Goal: Transaction & Acquisition: Book appointment/travel/reservation

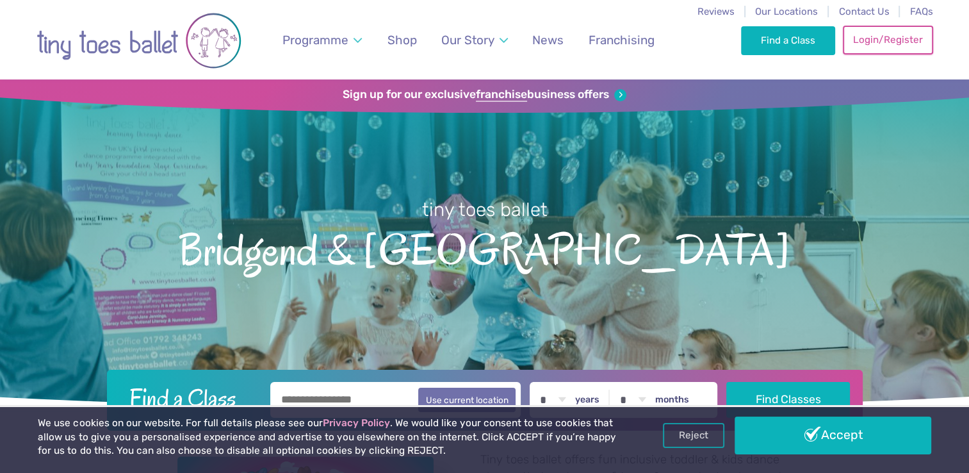
click at [884, 42] on link "Login/Register" at bounding box center [888, 40] width 90 height 28
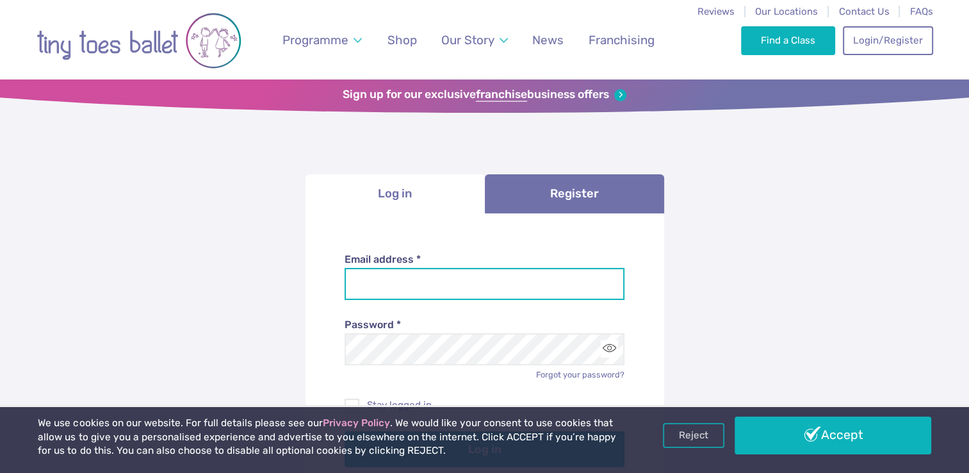
click at [512, 287] on input "Email address *" at bounding box center [484, 284] width 280 height 32
type input "**********"
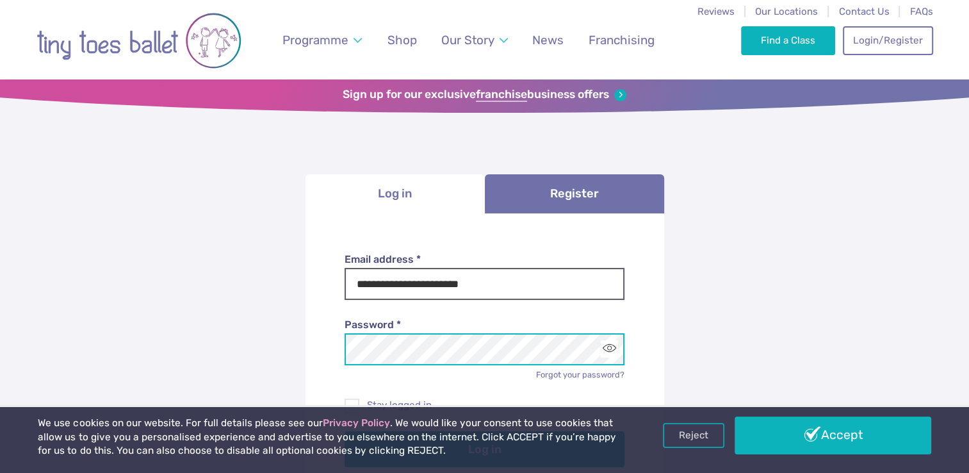
click at [344, 431] on button "Log in" at bounding box center [484, 449] width 280 height 36
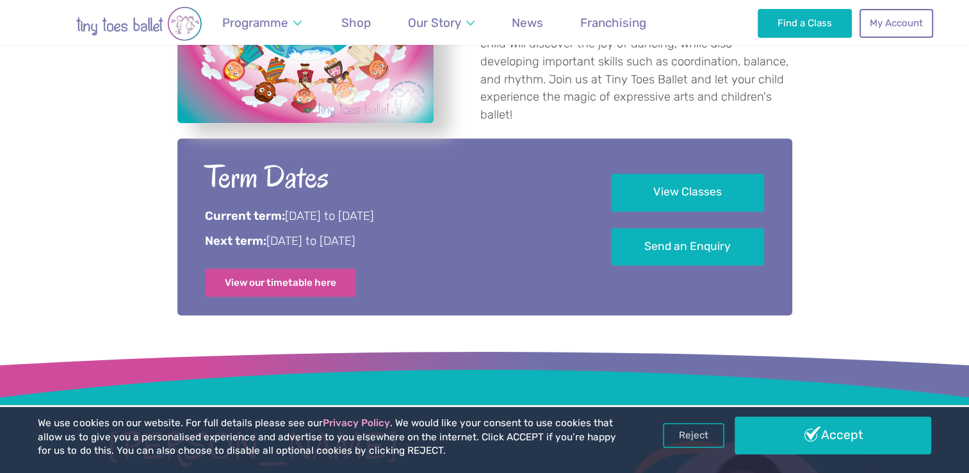
scroll to position [598, 0]
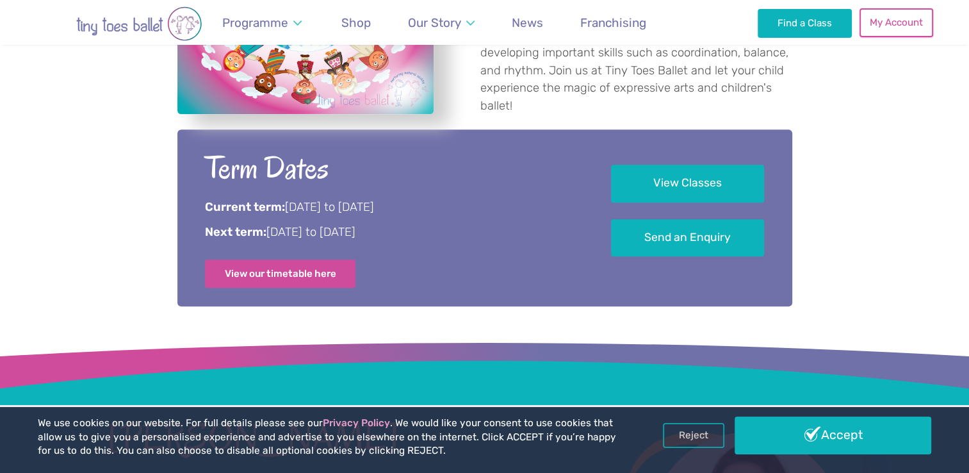
click at [904, 27] on link "My Account" at bounding box center [895, 22] width 73 height 28
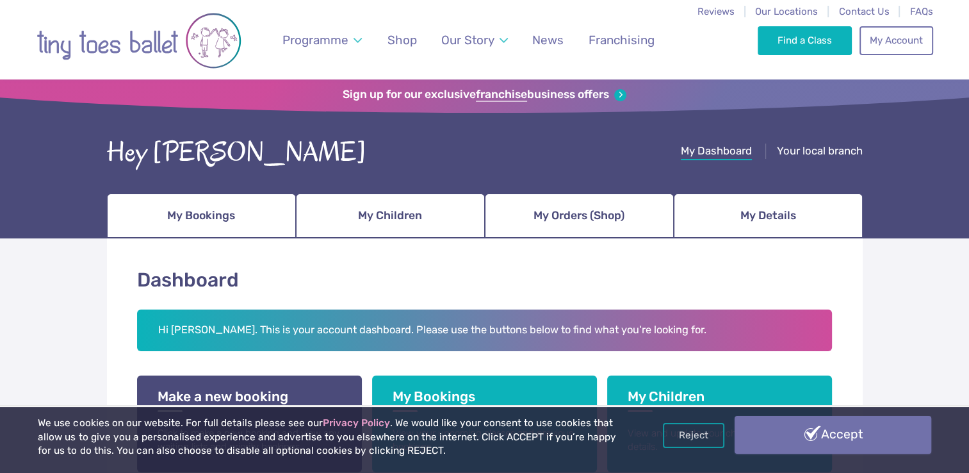
click at [775, 442] on link "Accept" at bounding box center [832, 434] width 196 height 37
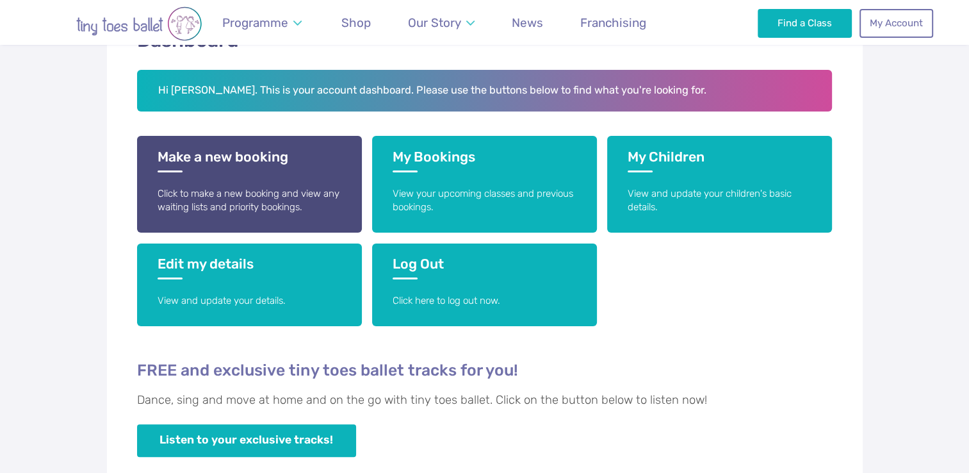
scroll to position [248, 0]
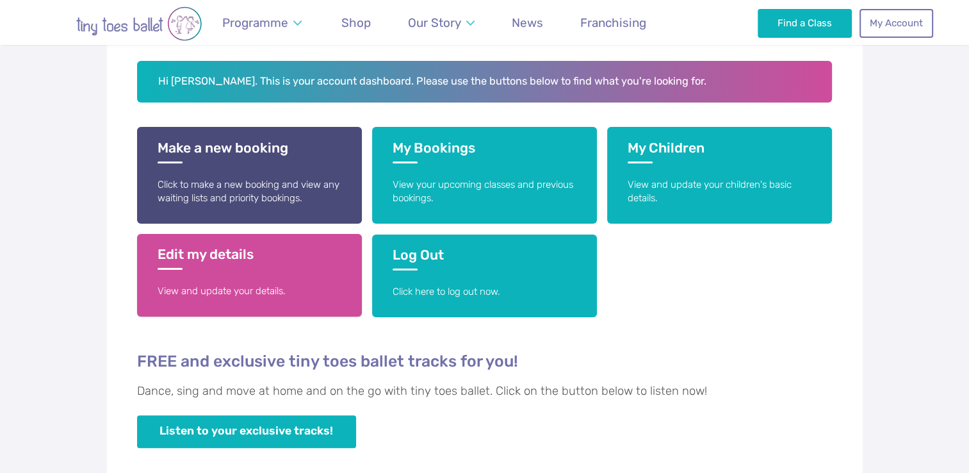
click at [222, 277] on link "Edit my details View and update your details." at bounding box center [249, 275] width 225 height 83
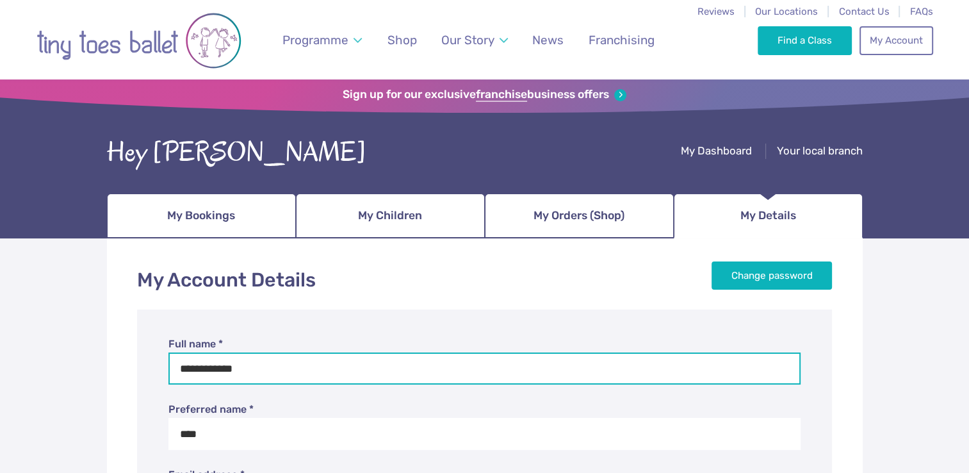
drag, startPoint x: 269, startPoint y: 368, endPoint x: 207, endPoint y: 362, distance: 62.3
click at [207, 362] on input "**********" at bounding box center [484, 368] width 633 height 32
type input "**********"
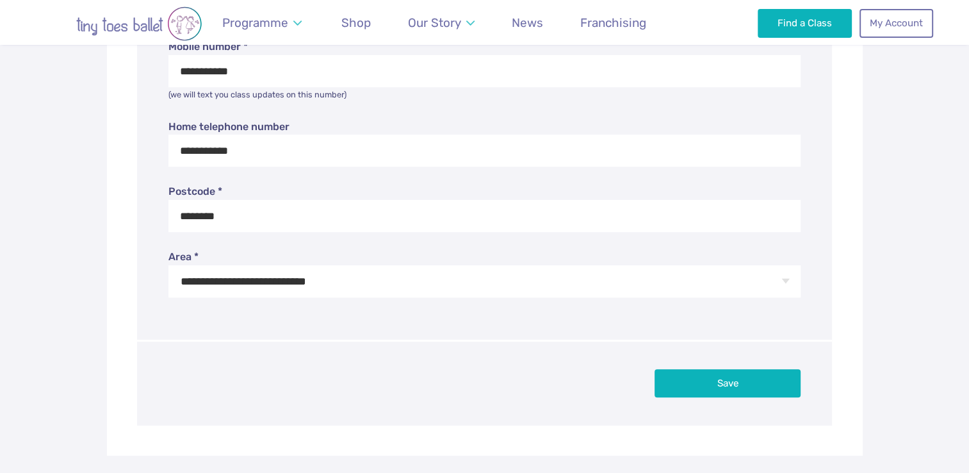
scroll to position [503, 0]
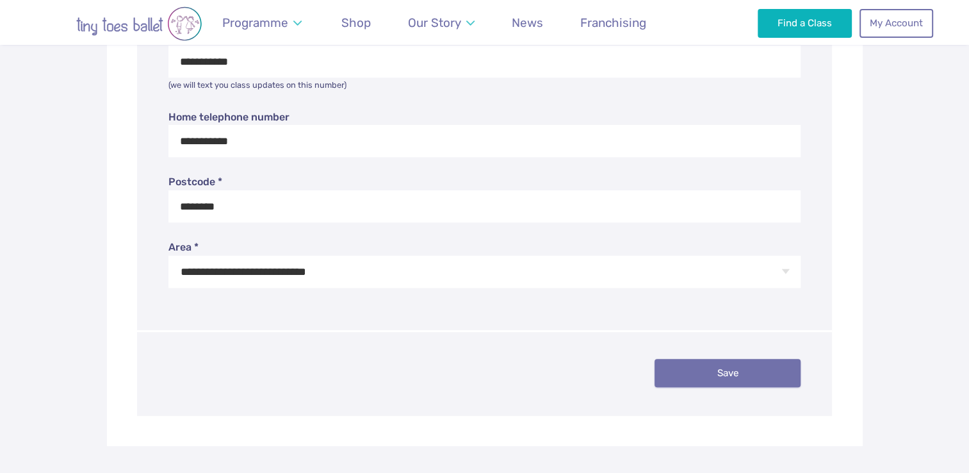
click at [718, 376] on button "Save" at bounding box center [727, 373] width 146 height 28
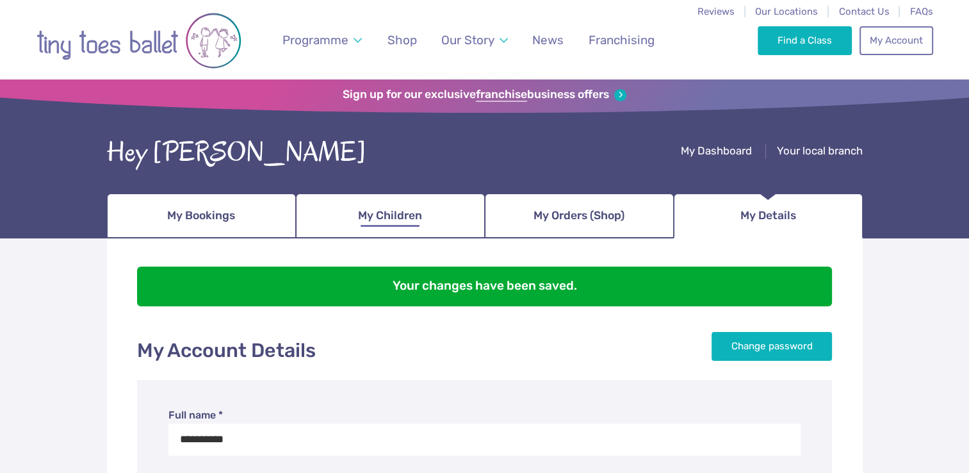
click at [398, 213] on span "My Children" at bounding box center [390, 215] width 64 height 22
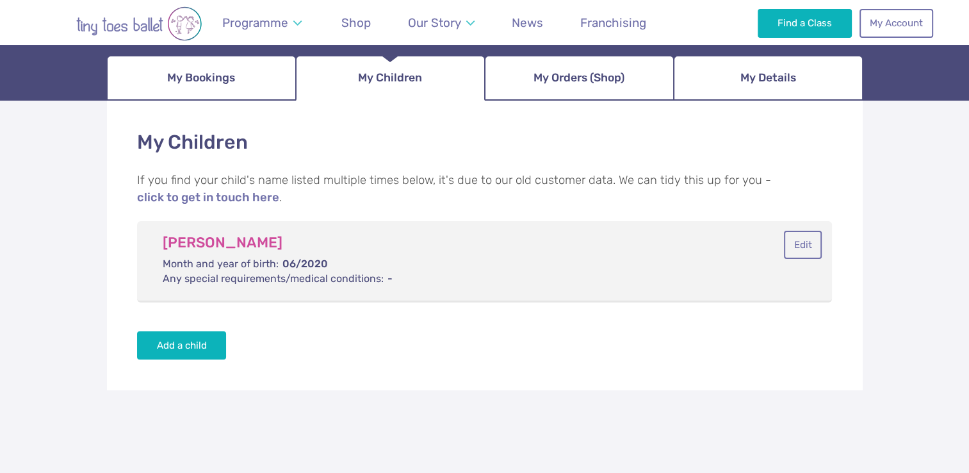
scroll to position [138, 0]
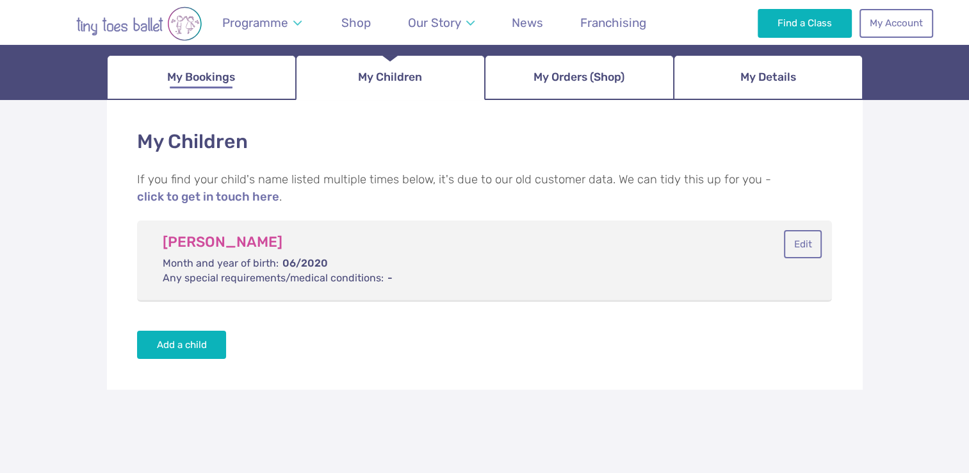
click at [232, 81] on span "My Bookings" at bounding box center [201, 77] width 68 height 22
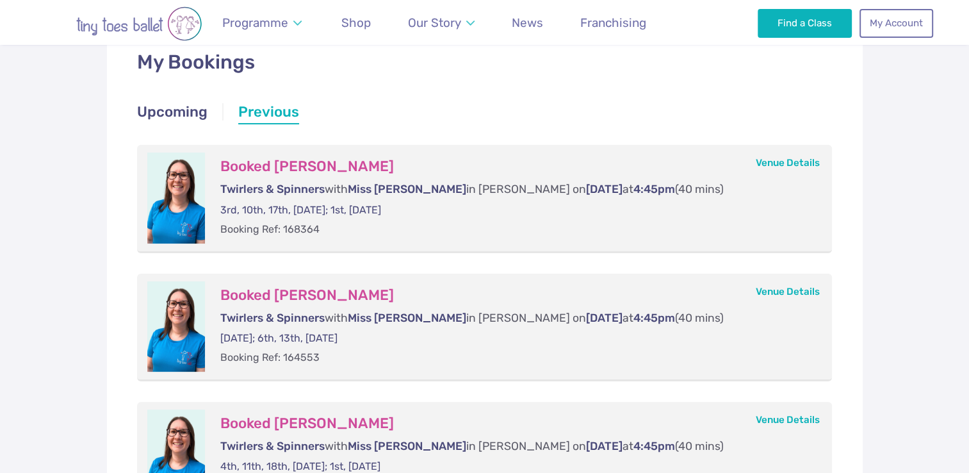
scroll to position [226, 0]
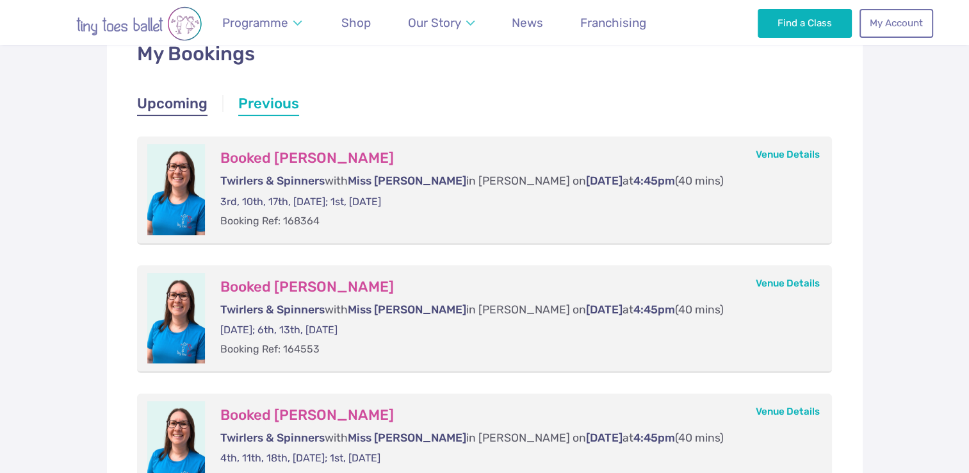
click at [159, 109] on link "Upcoming" at bounding box center [172, 104] width 70 height 23
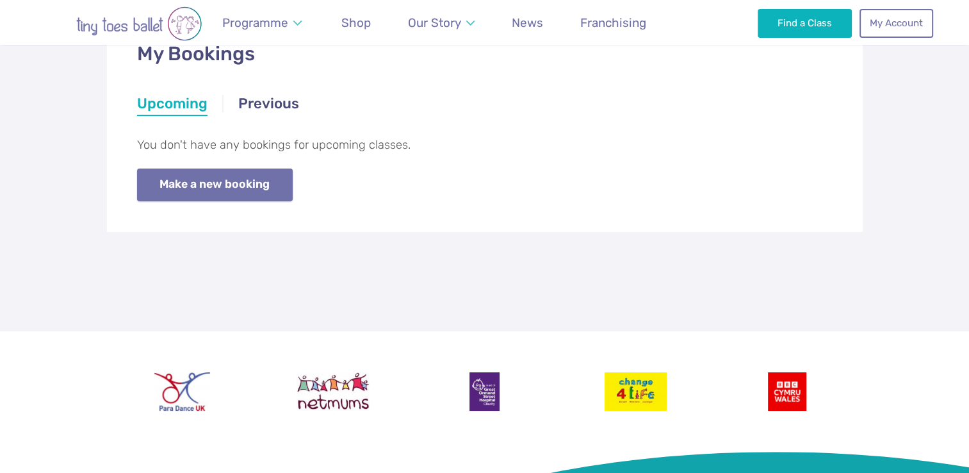
click at [210, 182] on link "Make a new booking" at bounding box center [215, 184] width 156 height 33
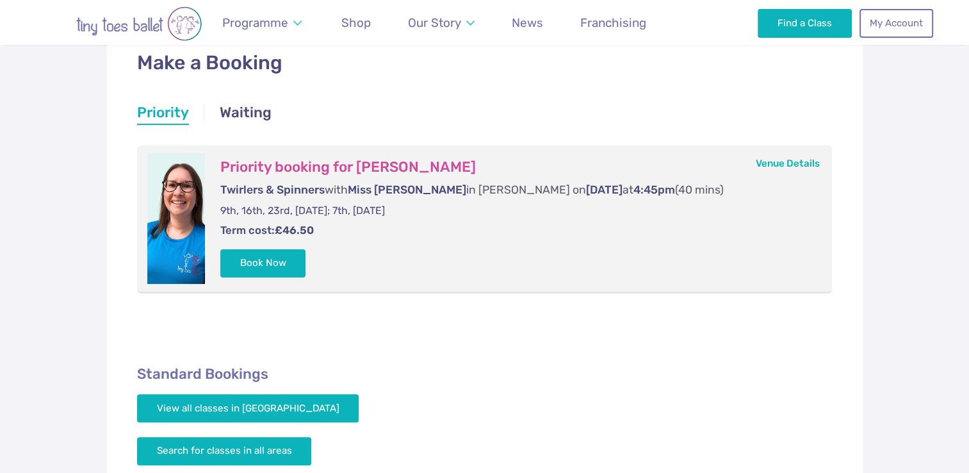
scroll to position [208, 0]
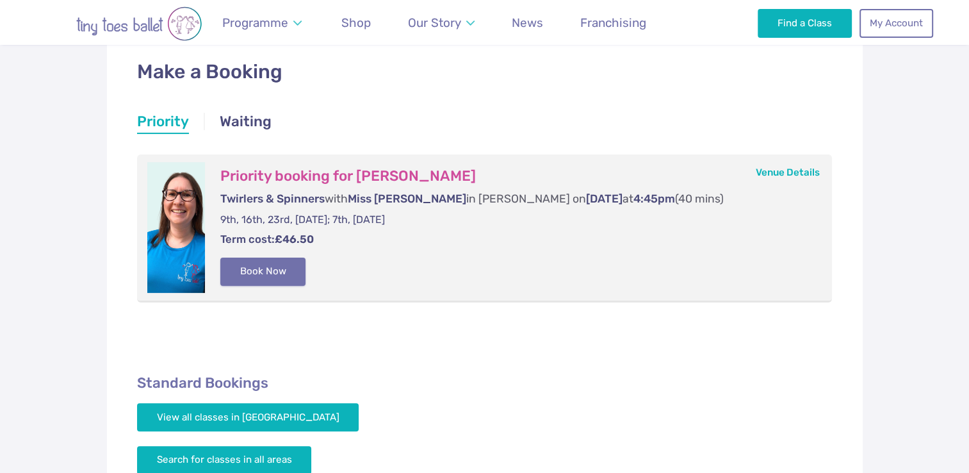
click at [277, 273] on button "Book Now" at bounding box center [263, 271] width 86 height 28
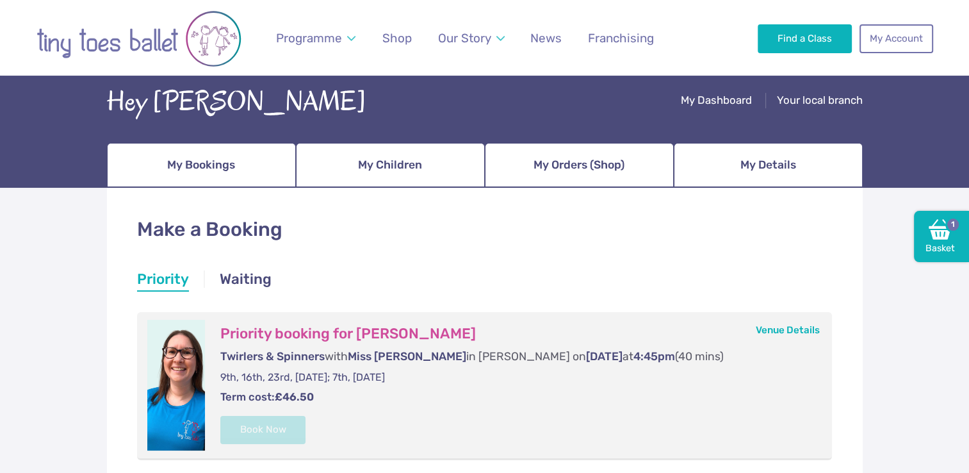
scroll to position [0, 0]
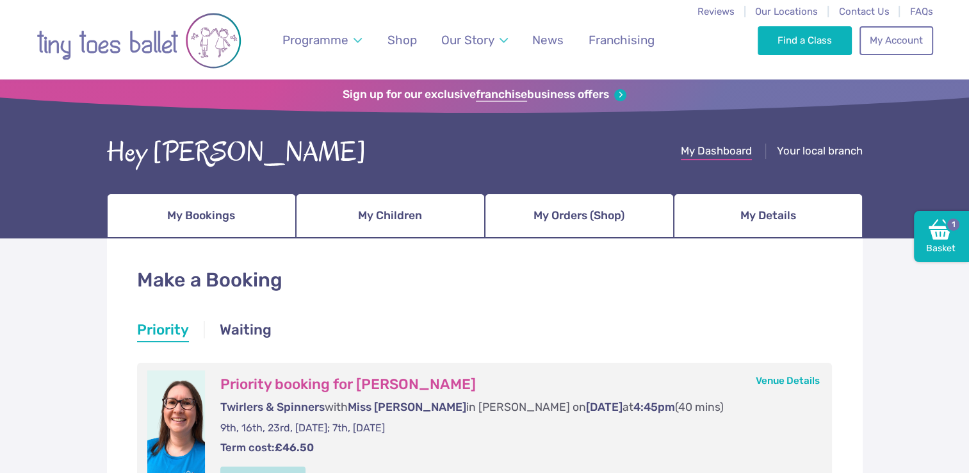
click at [717, 154] on span "My Dashboard" at bounding box center [716, 150] width 71 height 13
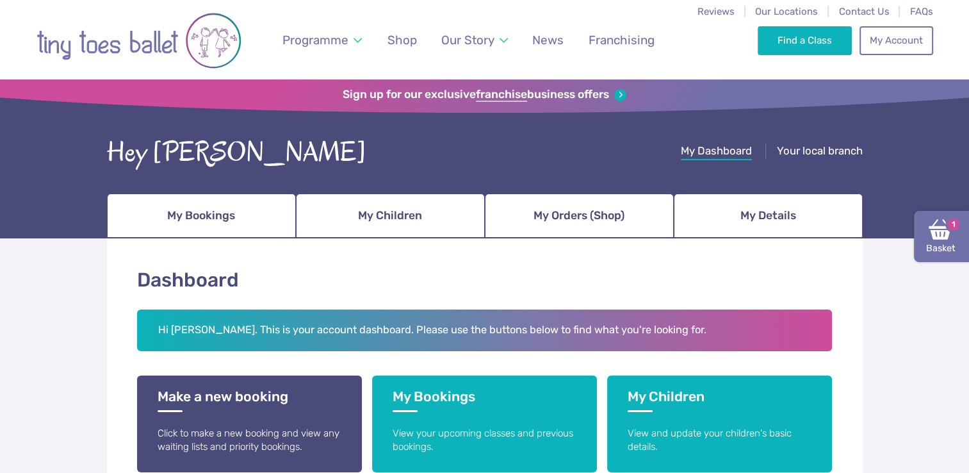
click at [935, 242] on link "Basket 1" at bounding box center [941, 236] width 55 height 51
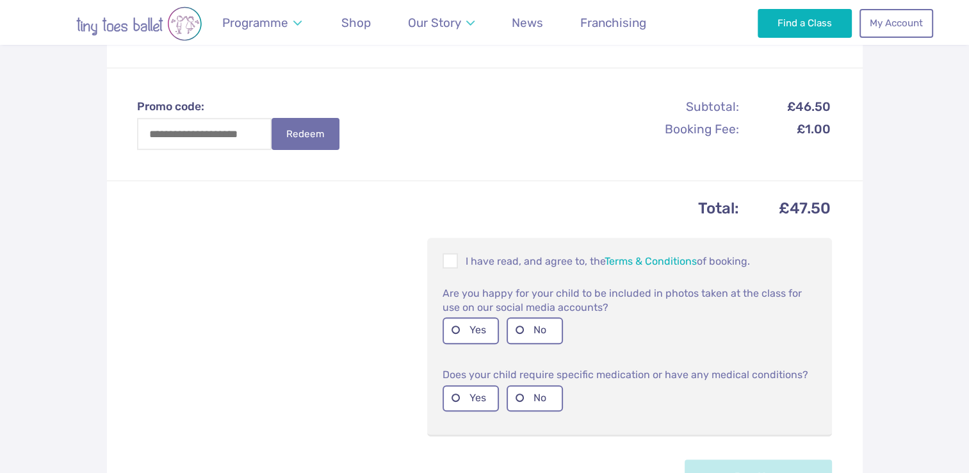
scroll to position [425, 0]
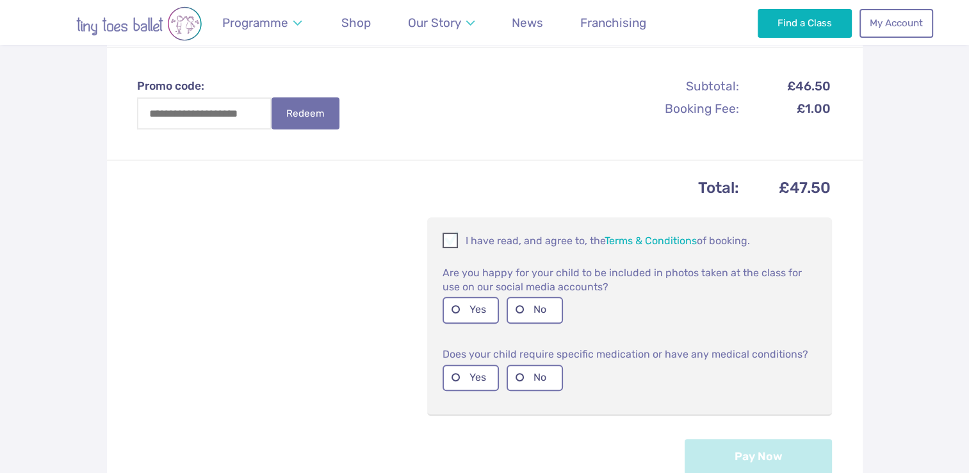
click at [451, 241] on span at bounding box center [451, 242] width 14 height 12
click at [467, 311] on label "Yes" at bounding box center [470, 309] width 56 height 26
click at [528, 381] on label "No" at bounding box center [534, 377] width 56 height 26
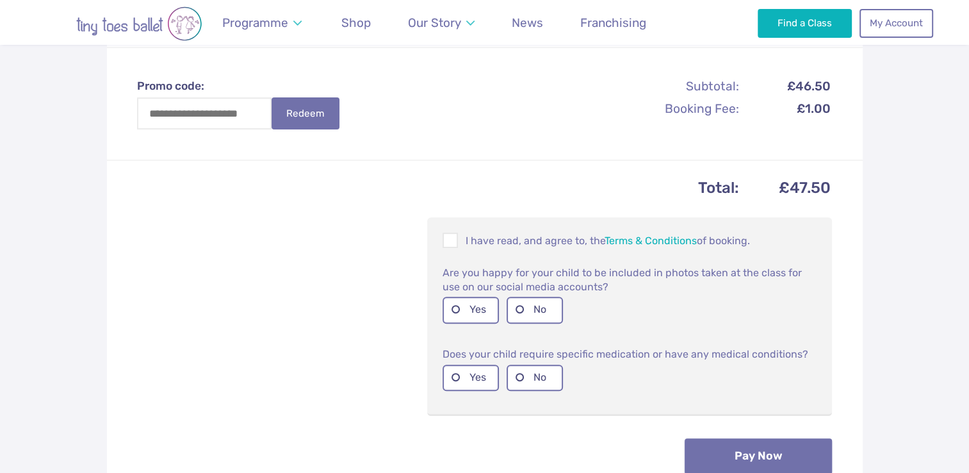
click at [740, 457] on button "Pay Now" at bounding box center [757, 456] width 147 height 36
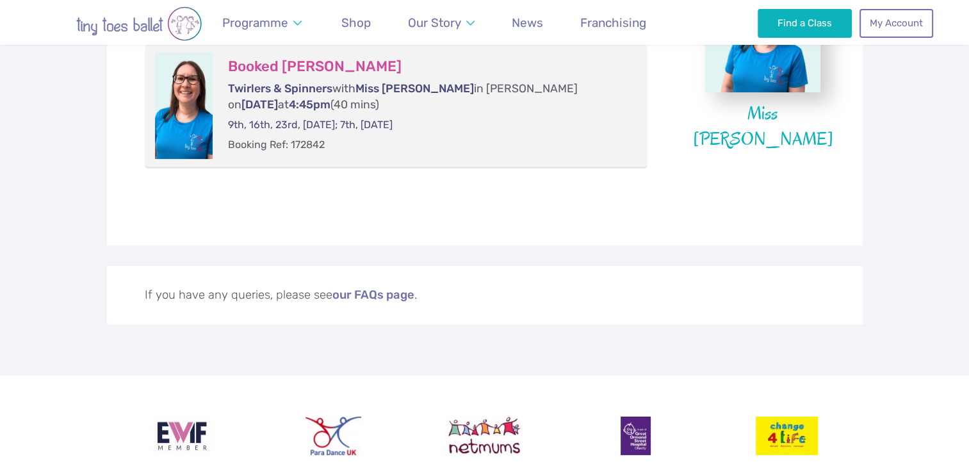
scroll to position [374, 0]
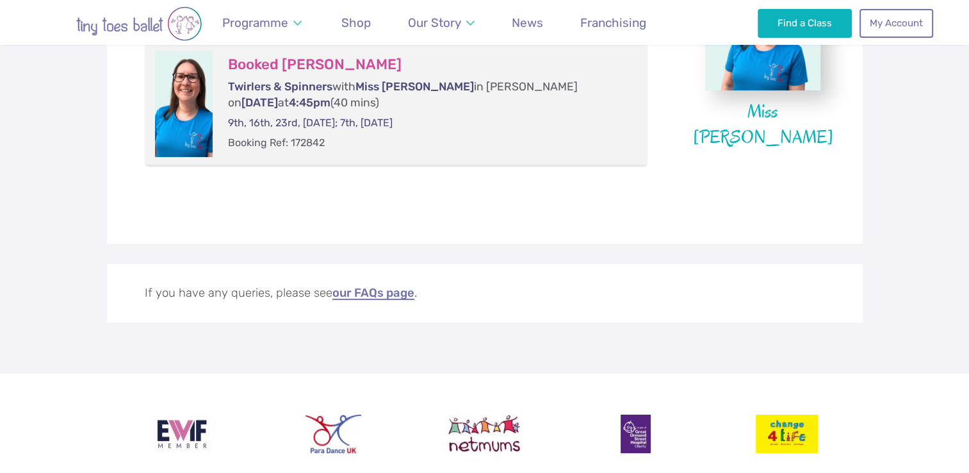
click at [389, 293] on link "our FAQs page" at bounding box center [373, 293] width 82 height 13
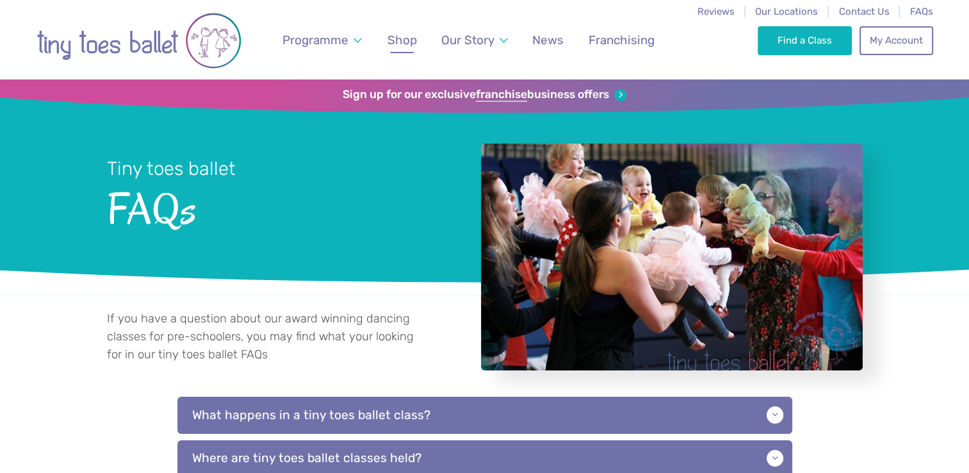
click at [408, 42] on span "Shop" at bounding box center [401, 40] width 29 height 15
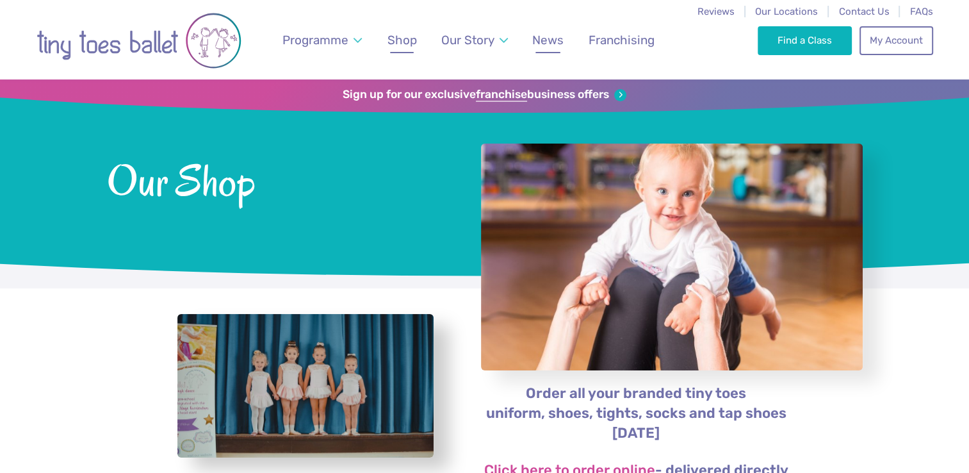
click at [556, 42] on span "News" at bounding box center [547, 40] width 31 height 15
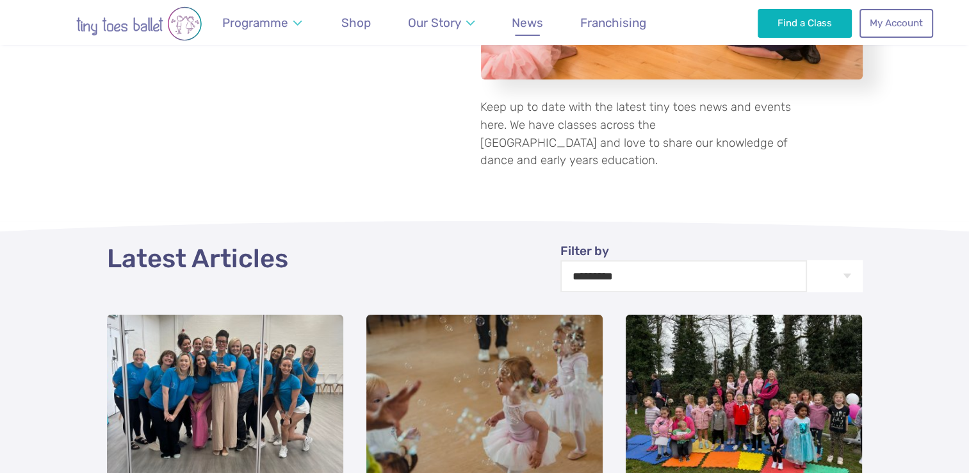
scroll to position [287, 0]
